Goal: Task Accomplishment & Management: Manage account settings

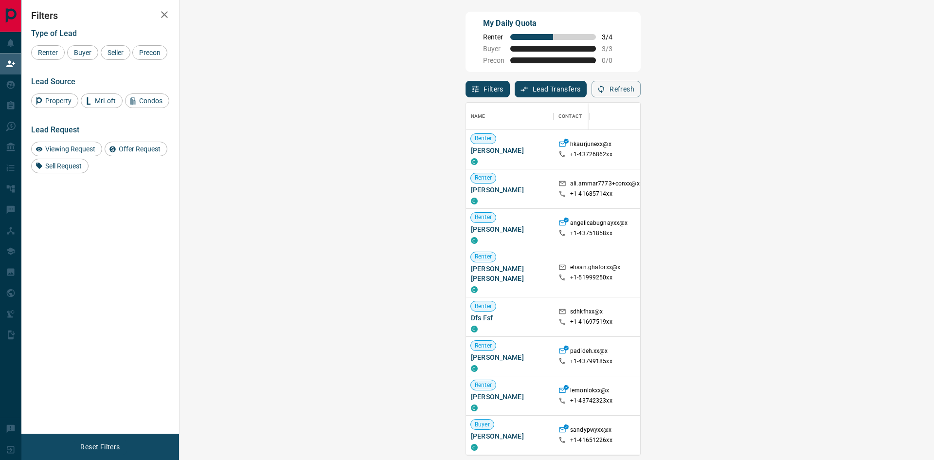
scroll to position [345, 726]
click at [887, 357] on strong "( 10 )" at bounding box center [892, 356] width 11 height 7
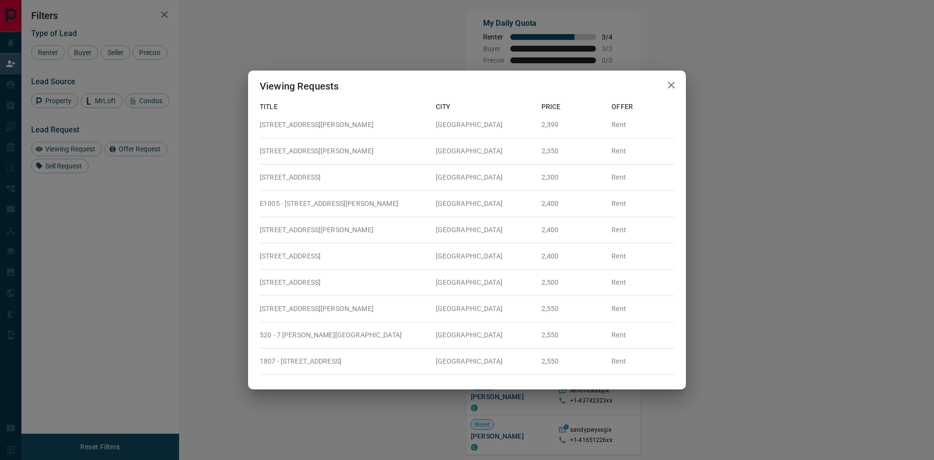
click at [673, 88] on icon "button" at bounding box center [671, 85] width 7 height 7
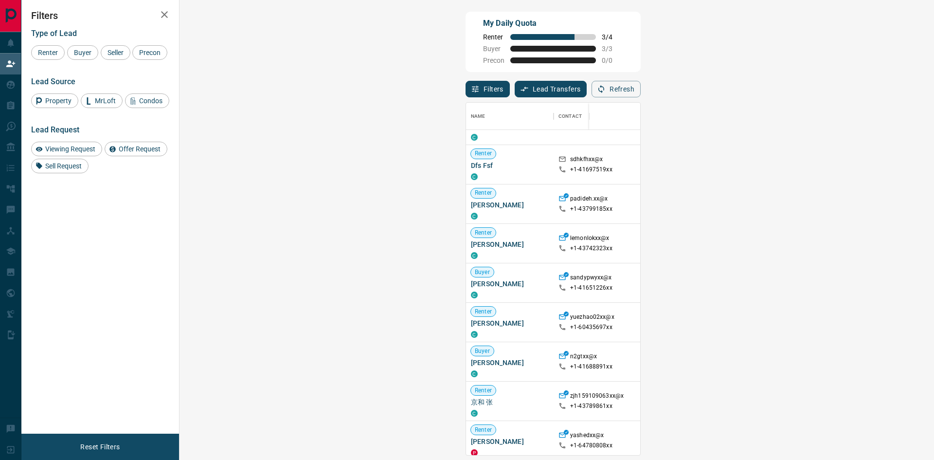
scroll to position [146, 0]
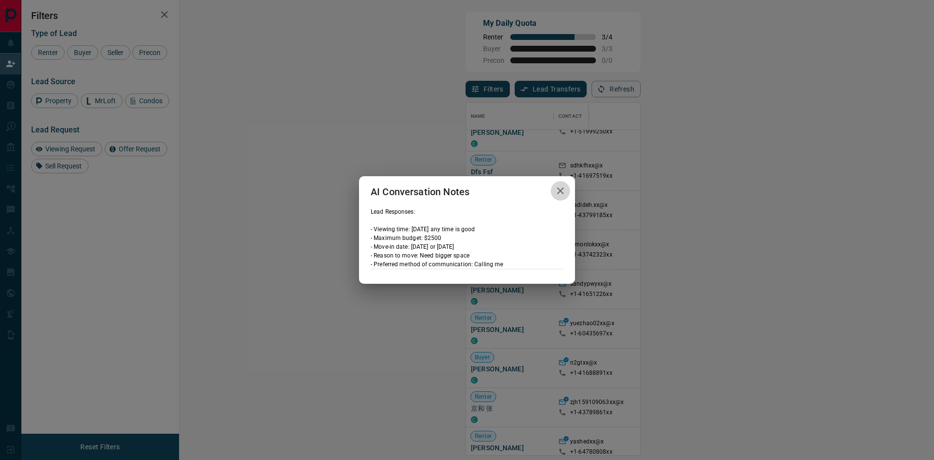
click at [562, 187] on icon "button" at bounding box center [561, 191] width 12 height 12
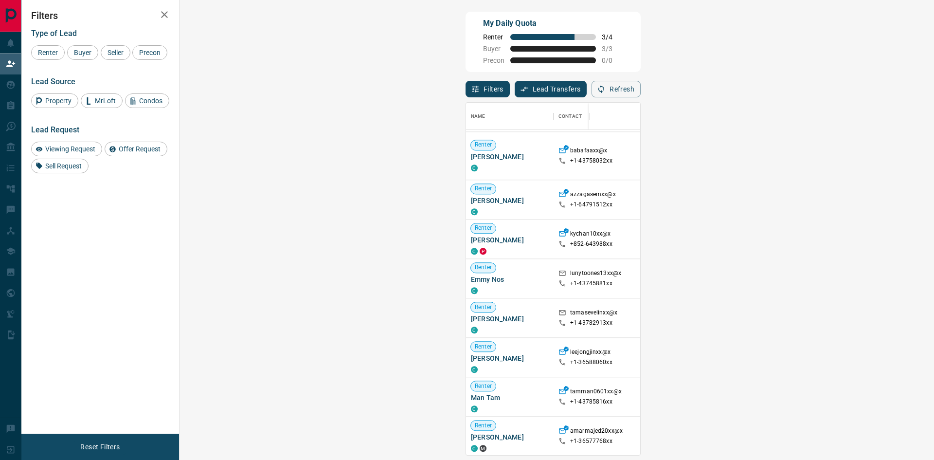
scroll to position [778, 0]
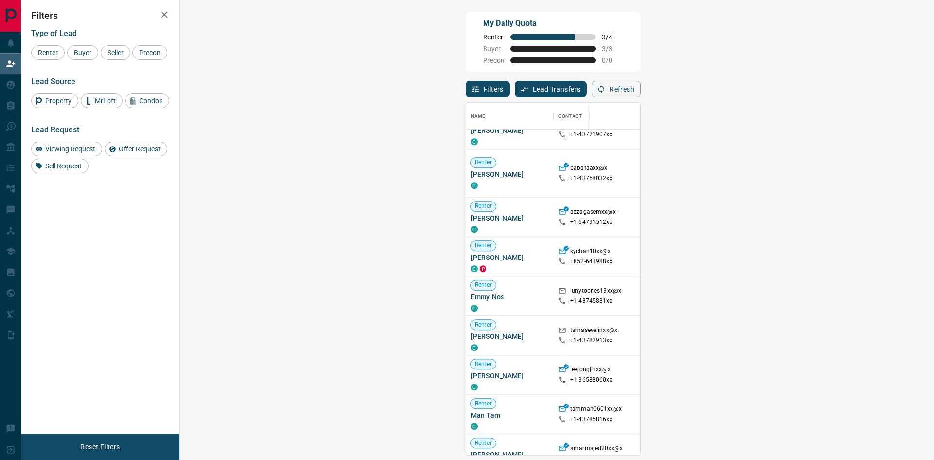
click at [842, 174] on span "Viewing Request ( 1 )" at bounding box center [869, 173] width 54 height 7
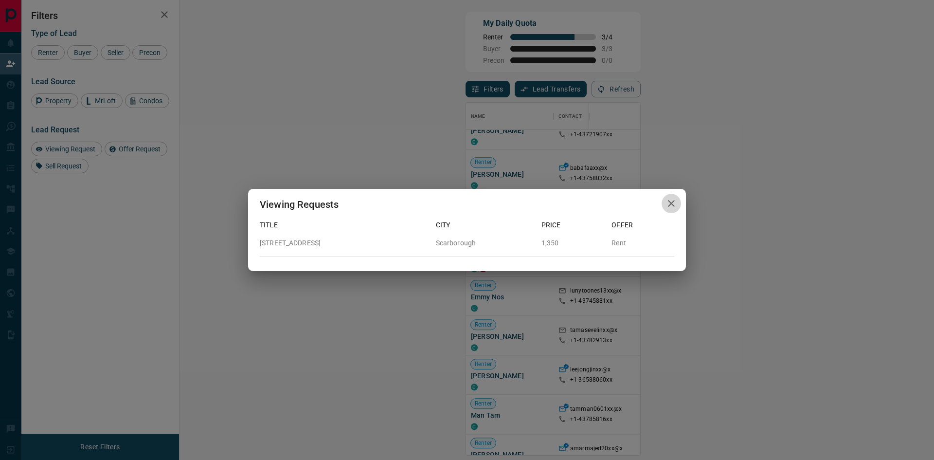
click at [672, 201] on icon "button" at bounding box center [672, 204] width 12 height 12
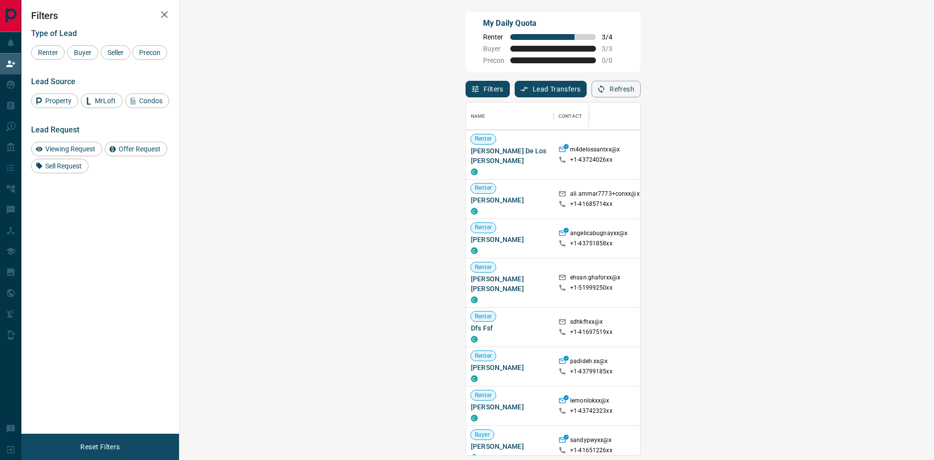
scroll to position [97, 0]
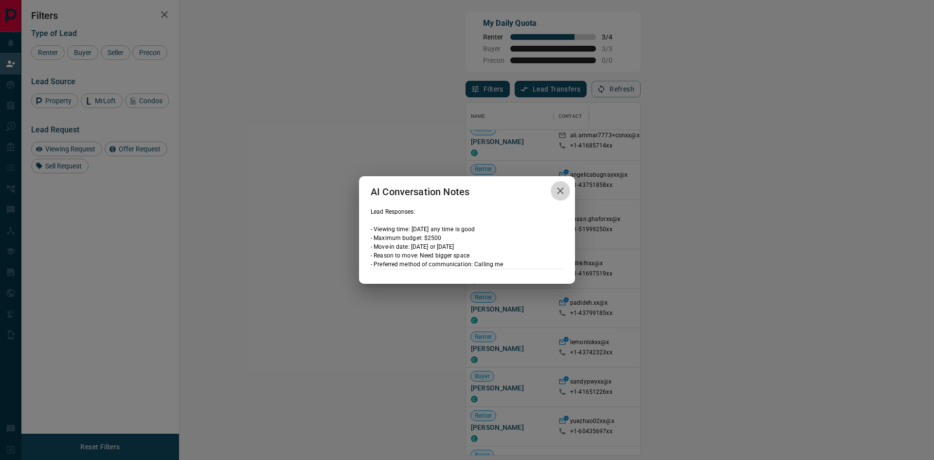
click at [559, 190] on icon "button" at bounding box center [561, 191] width 12 height 12
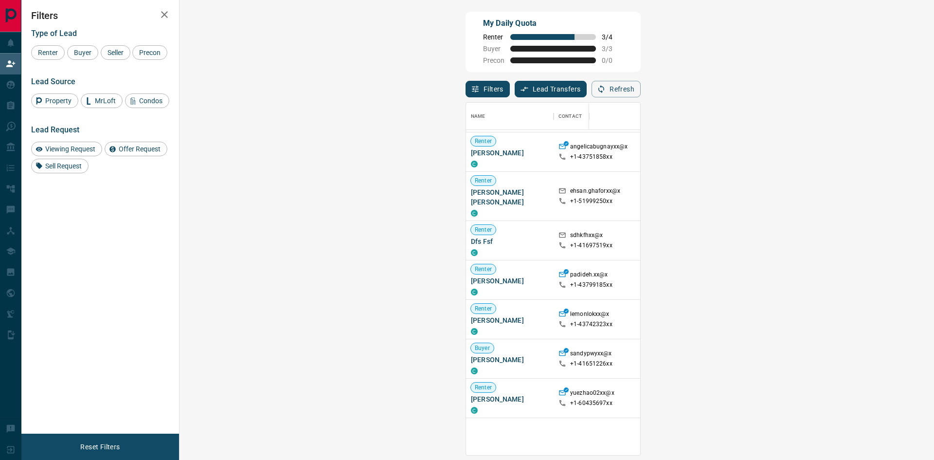
scroll to position [195, 0]
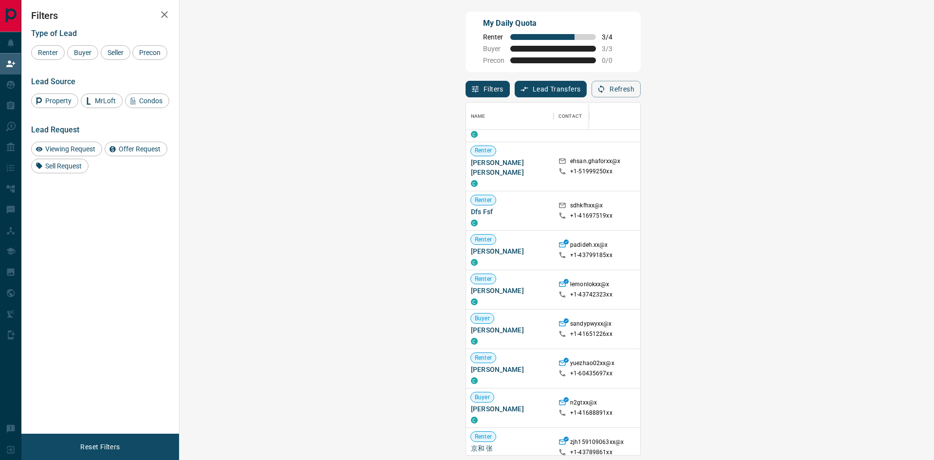
click at [167, 16] on icon "button" at bounding box center [165, 15] width 12 height 12
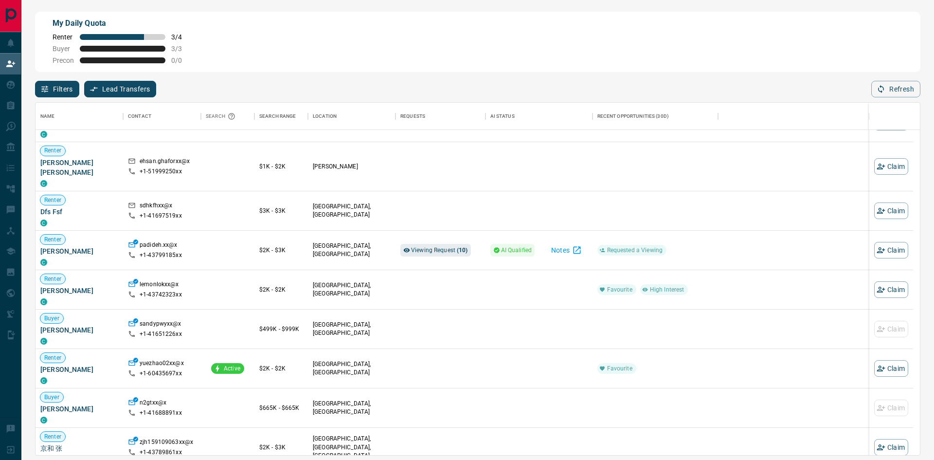
scroll to position [345, 877]
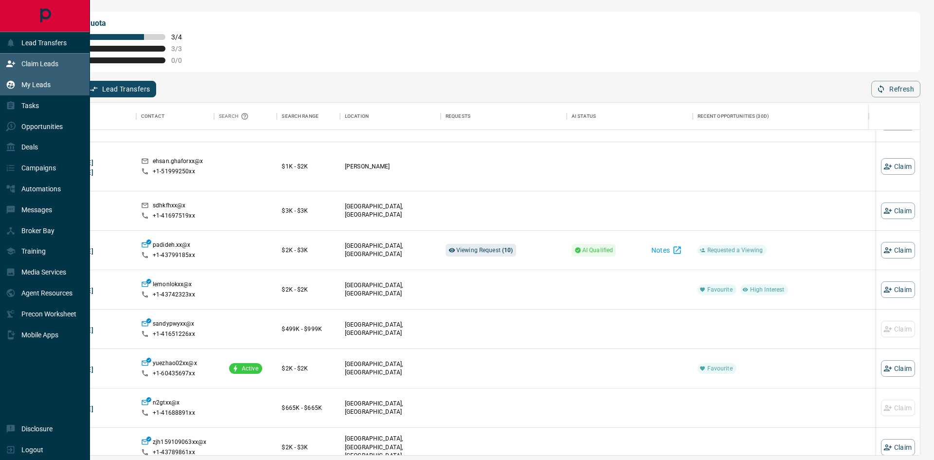
click at [42, 82] on p "My Leads" at bounding box center [35, 85] width 29 height 8
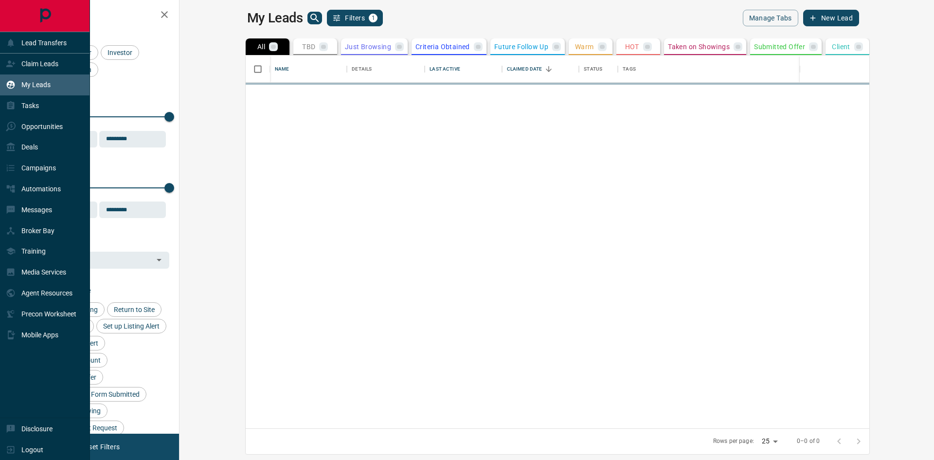
scroll to position [365, 743]
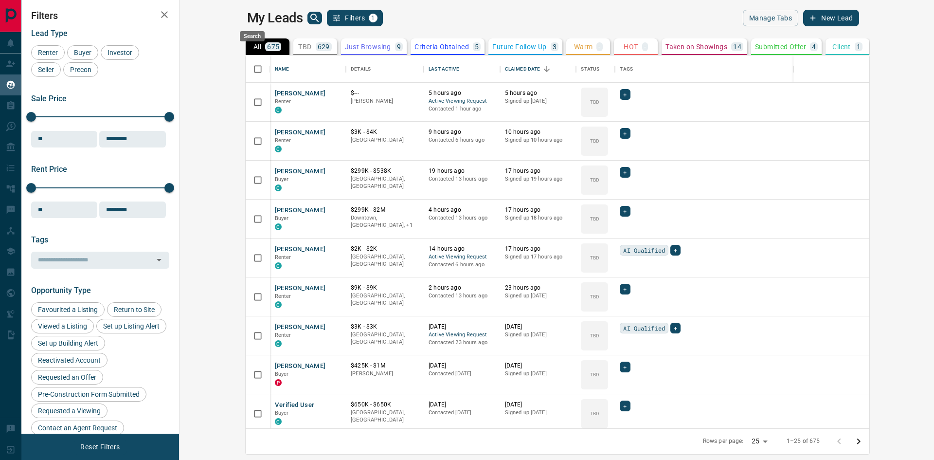
click at [310, 18] on icon "search button" at bounding box center [314, 18] width 8 height 8
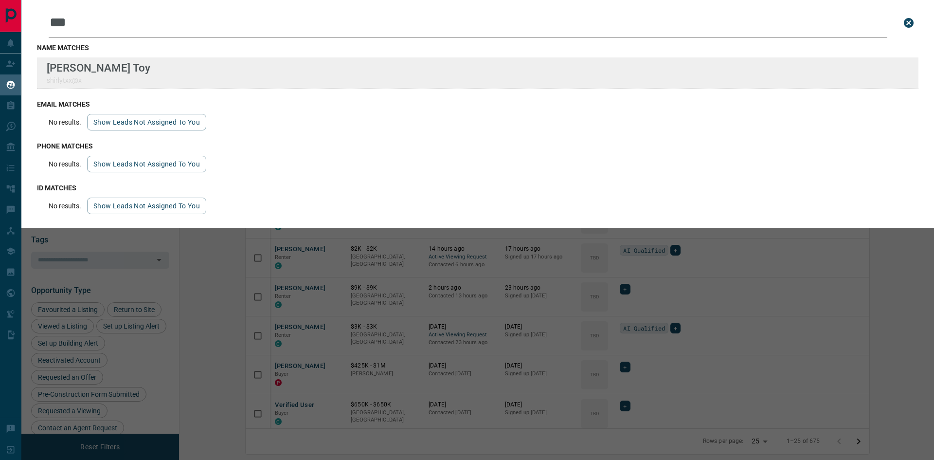
type input "***"
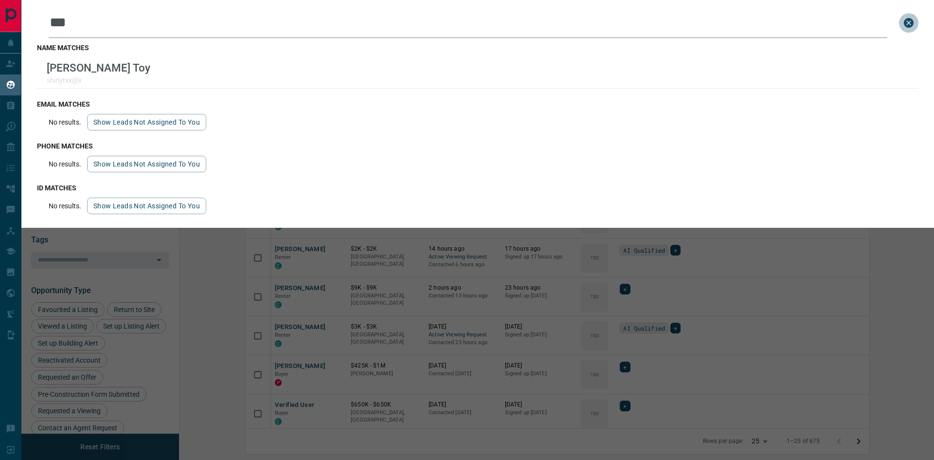
click at [909, 24] on icon "close search bar" at bounding box center [909, 23] width 12 height 12
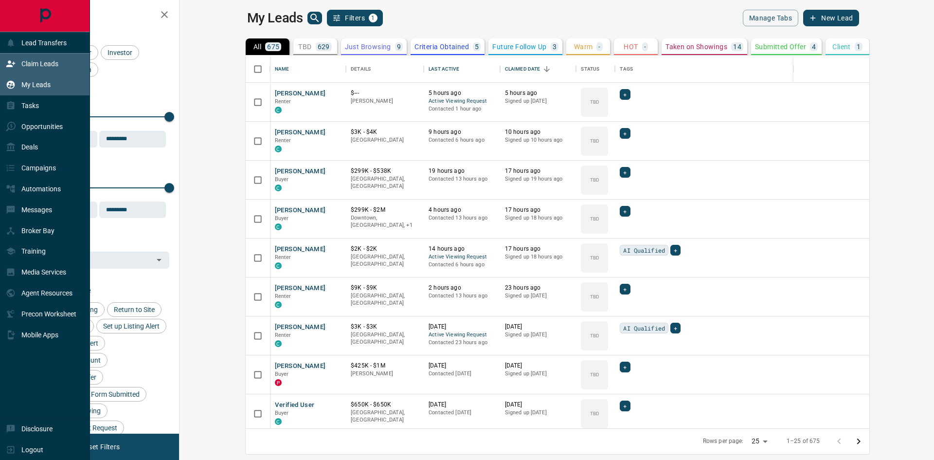
click at [35, 62] on p "Claim Leads" at bounding box center [39, 64] width 37 height 8
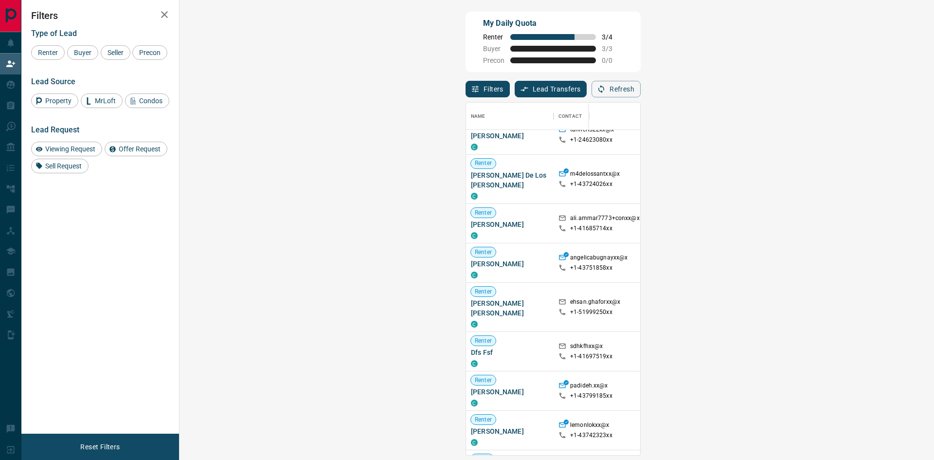
scroll to position [146, 0]
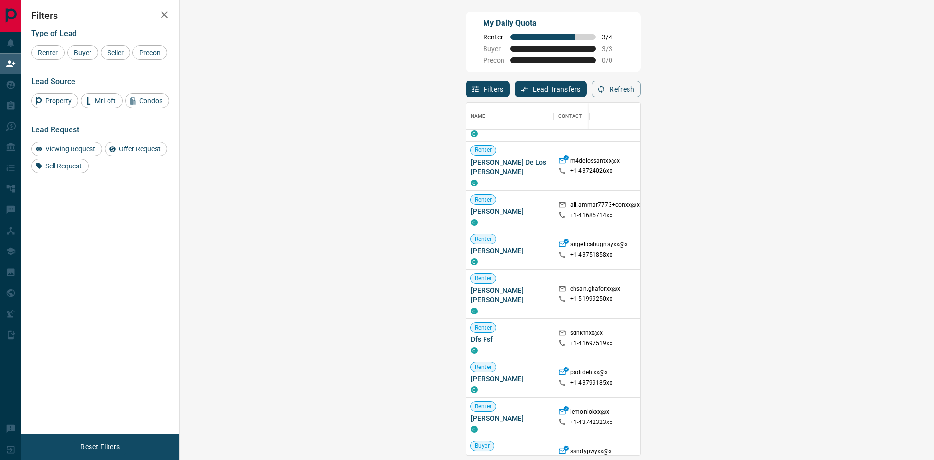
click at [842, 377] on span "Viewing Request ( 10 )" at bounding box center [870, 377] width 57 height 7
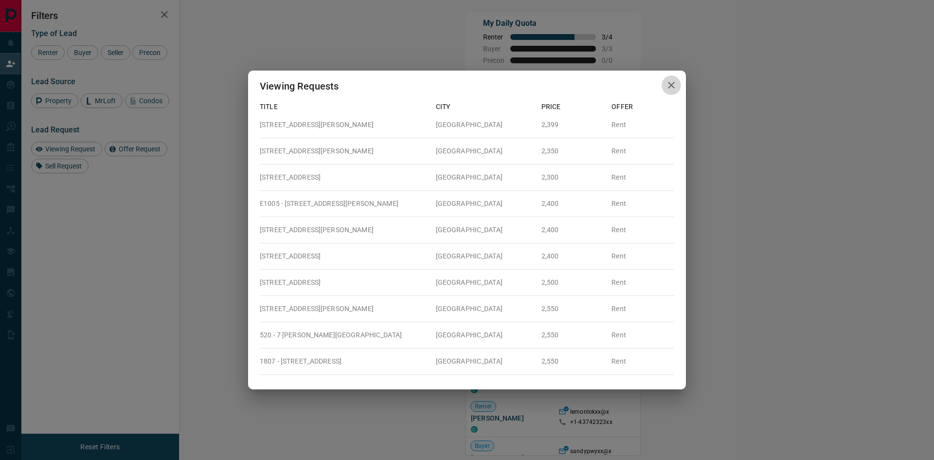
click at [673, 80] on icon "button" at bounding box center [672, 85] width 12 height 12
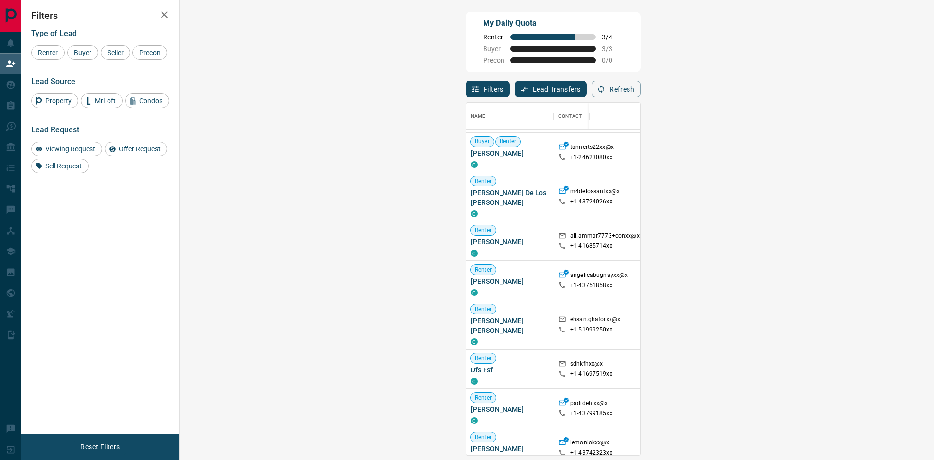
scroll to position [195, 0]
